Goal: Transaction & Acquisition: Obtain resource

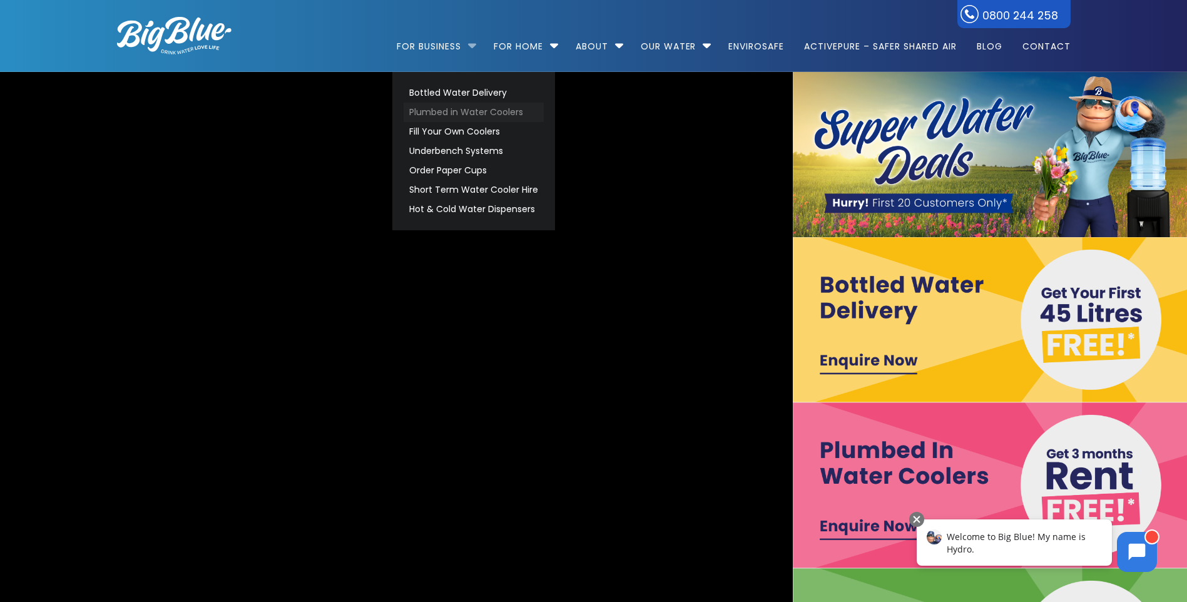
click at [433, 111] on link "Plumbed in Water Coolers" at bounding box center [473, 112] width 140 height 19
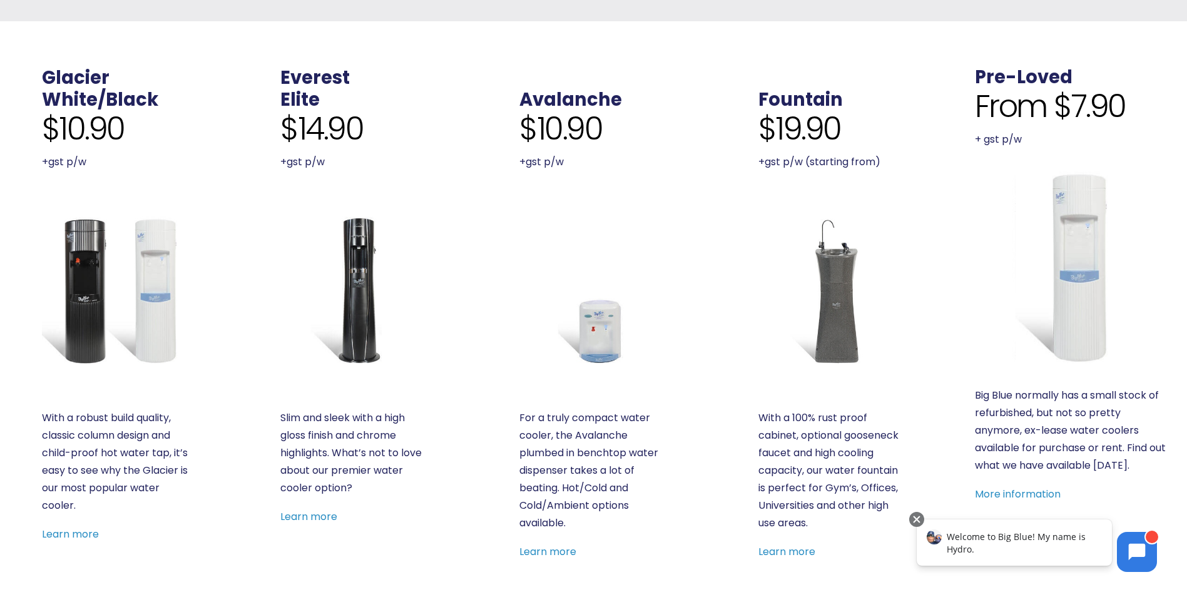
scroll to position [438, 0]
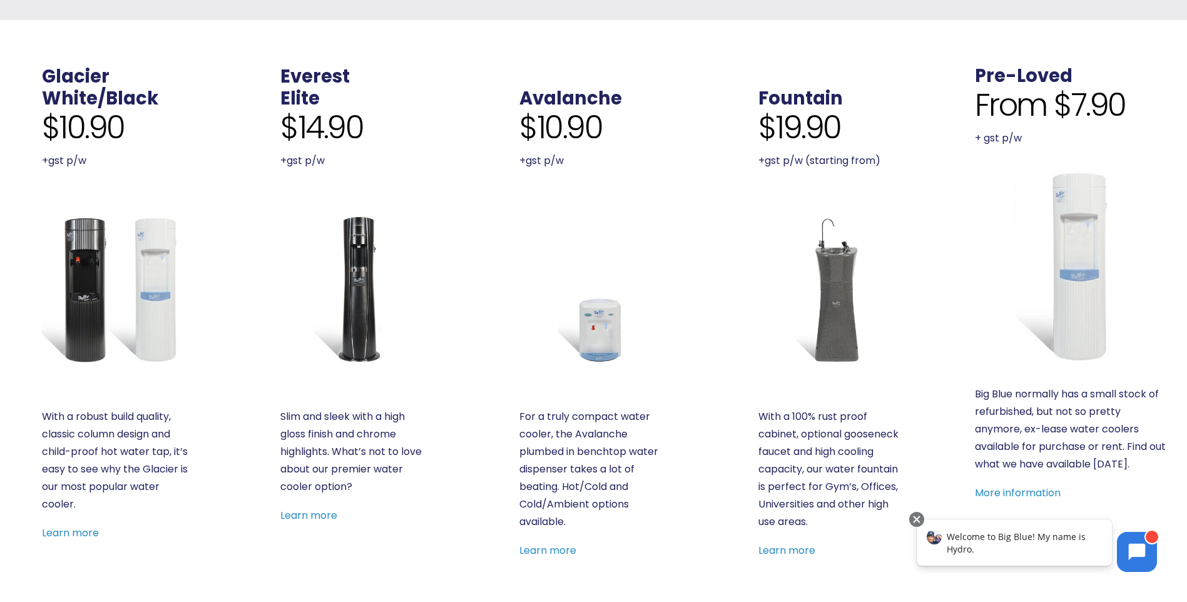
click at [148, 258] on img at bounding box center [116, 289] width 148 height 148
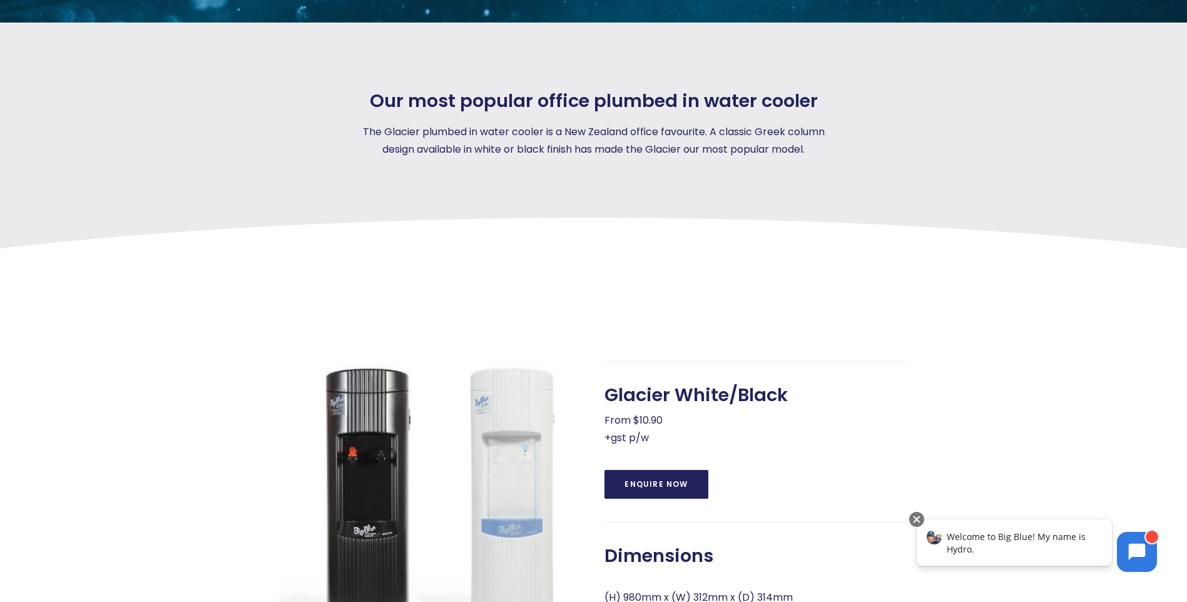
scroll to position [375, 0]
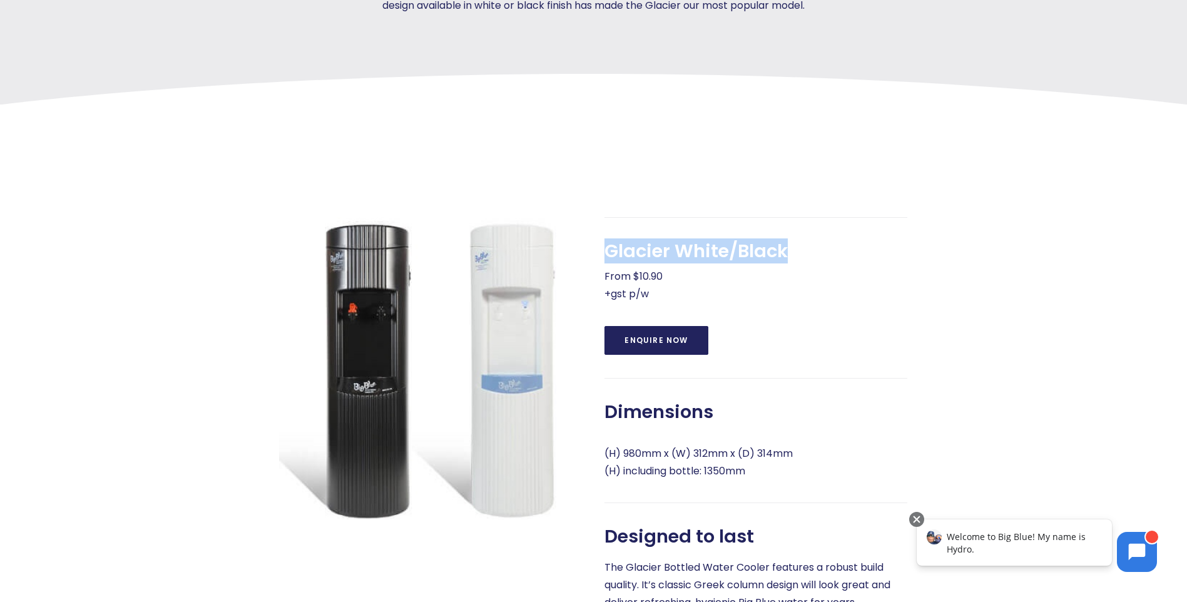
drag, startPoint x: 669, startPoint y: 260, endPoint x: 785, endPoint y: 261, distance: 116.4
click at [785, 261] on div "Glacier White/Black From $10.90 +gst p/w Enquire Now Dimensions (H) 980mm x (W)…" at bounding box center [744, 517] width 325 height 601
drag, startPoint x: 785, startPoint y: 261, endPoint x: 743, endPoint y: 261, distance: 41.9
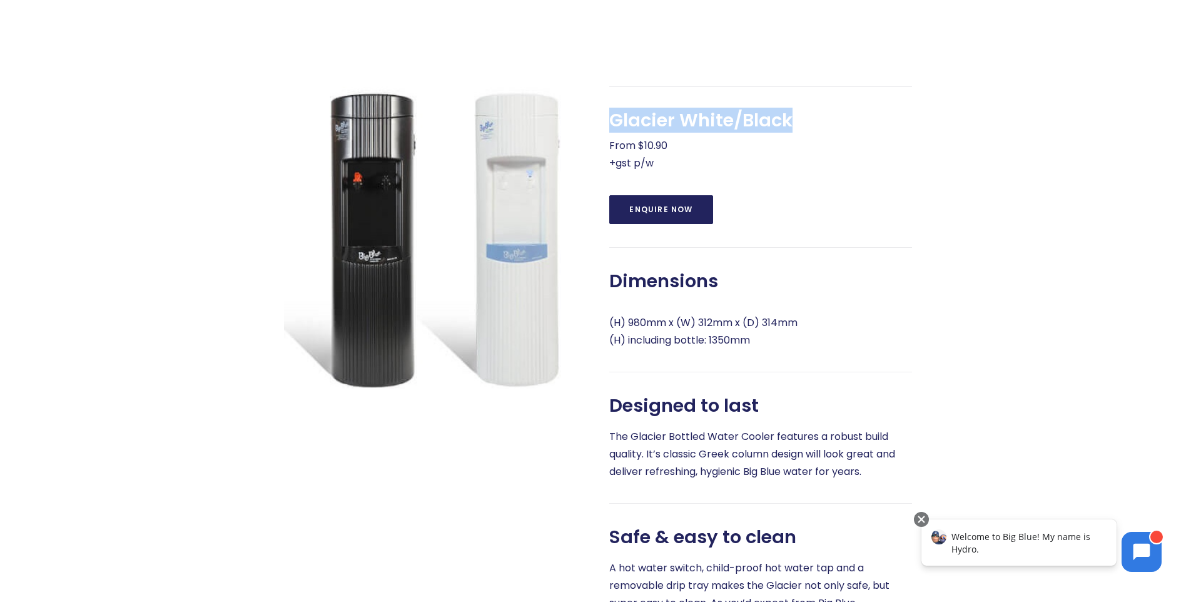
scroll to position [500, 0]
